Goal: Task Accomplishment & Management: Complete application form

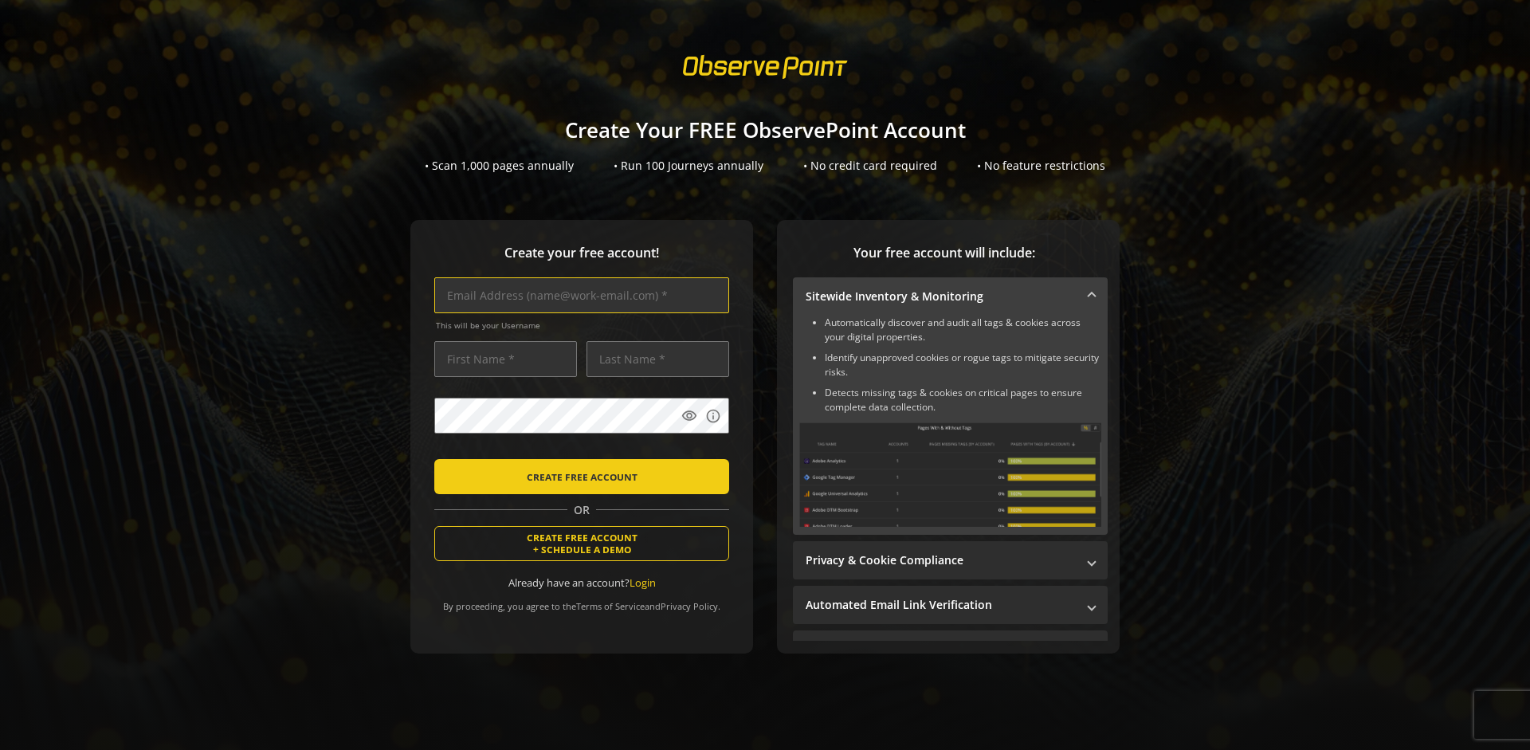
click at [578, 295] on input "text" at bounding box center [581, 295] width 295 height 36
type input "[EMAIL_ADDRESS][DOMAIN_NAME]"
click at [501, 359] on input "text" at bounding box center [505, 359] width 143 height 36
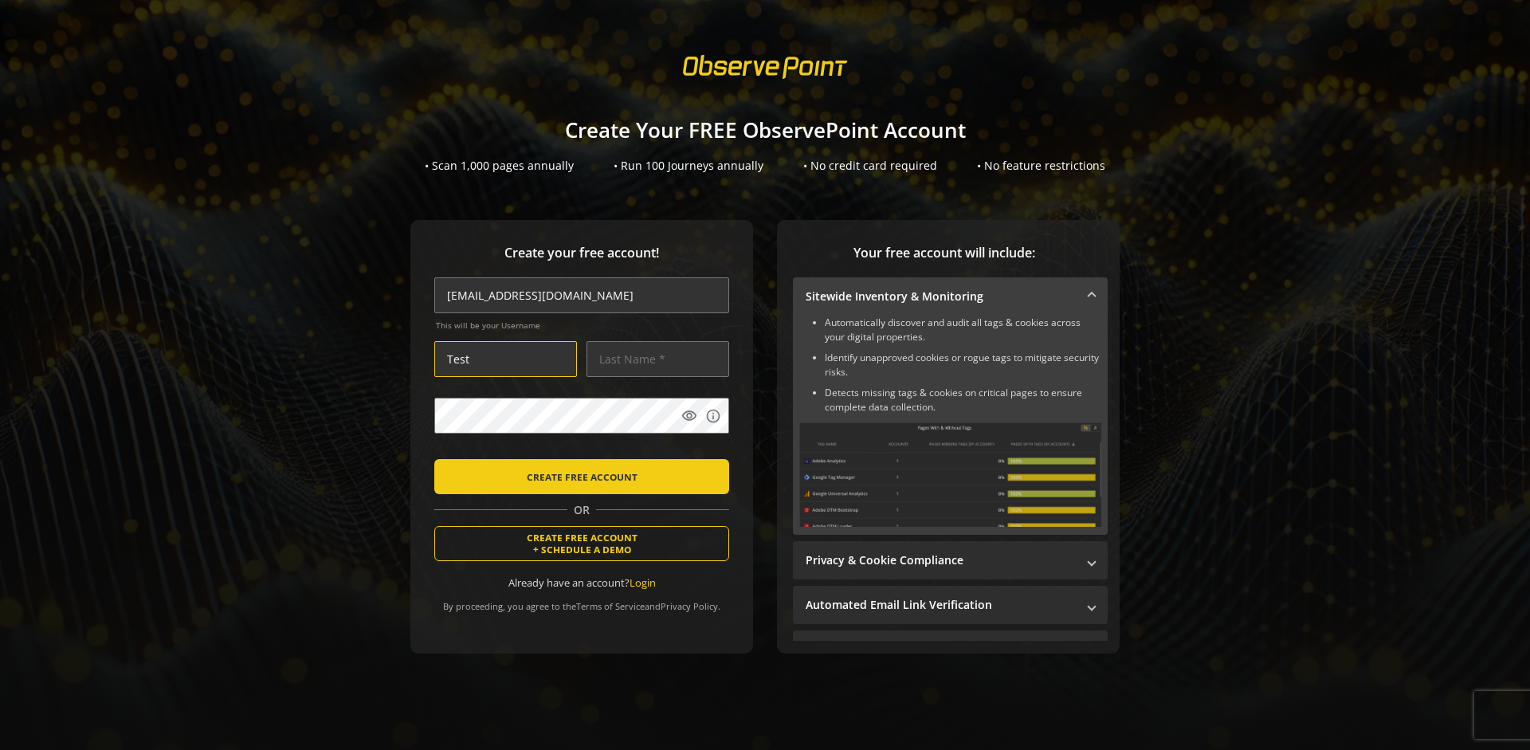
type input "Test"
click at [653, 359] on input "text" at bounding box center [657, 359] width 143 height 36
type input "Test"
click at [785, 449] on body "Loading... Create Your FREE ObservePoint Account • Scan 1,000 pages annually • …" at bounding box center [765, 375] width 1530 height 750
click at [578, 476] on span "CREATE FREE ACCOUNT" at bounding box center [582, 476] width 111 height 29
